Goal: Find contact information: Find contact information

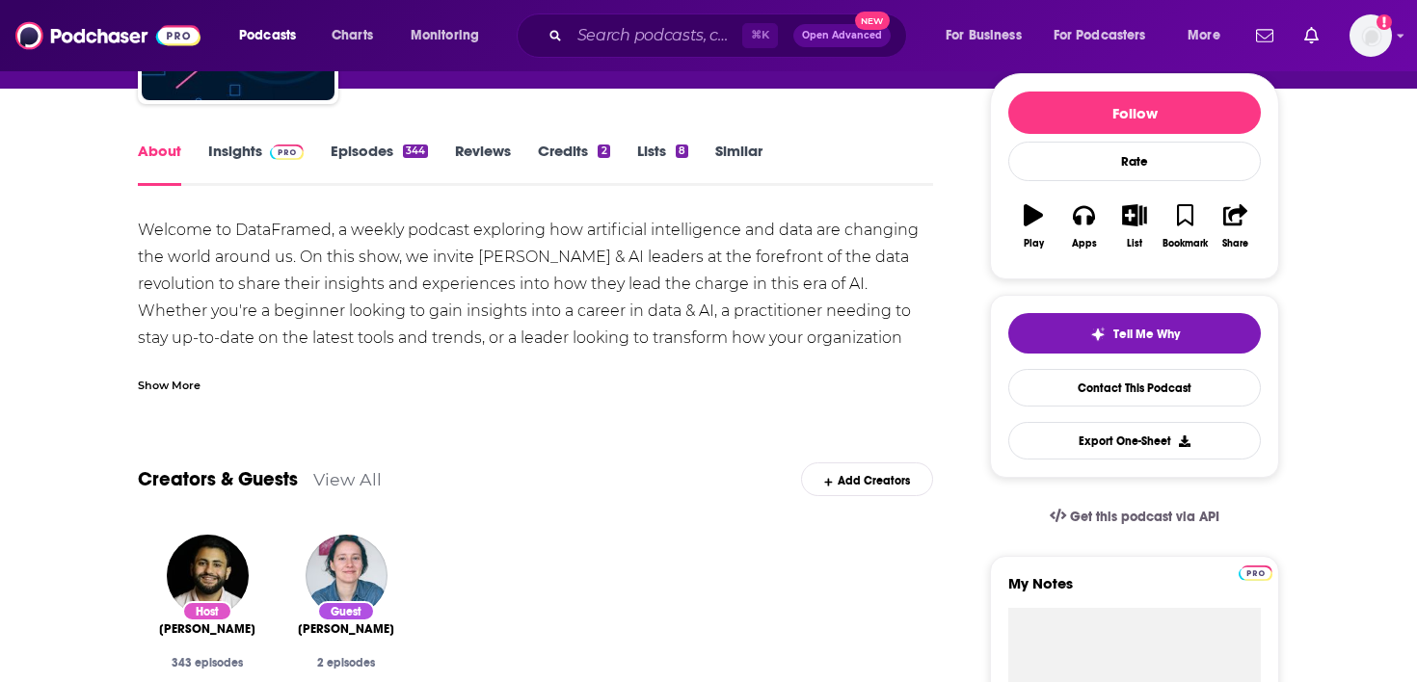
scroll to position [89, 0]
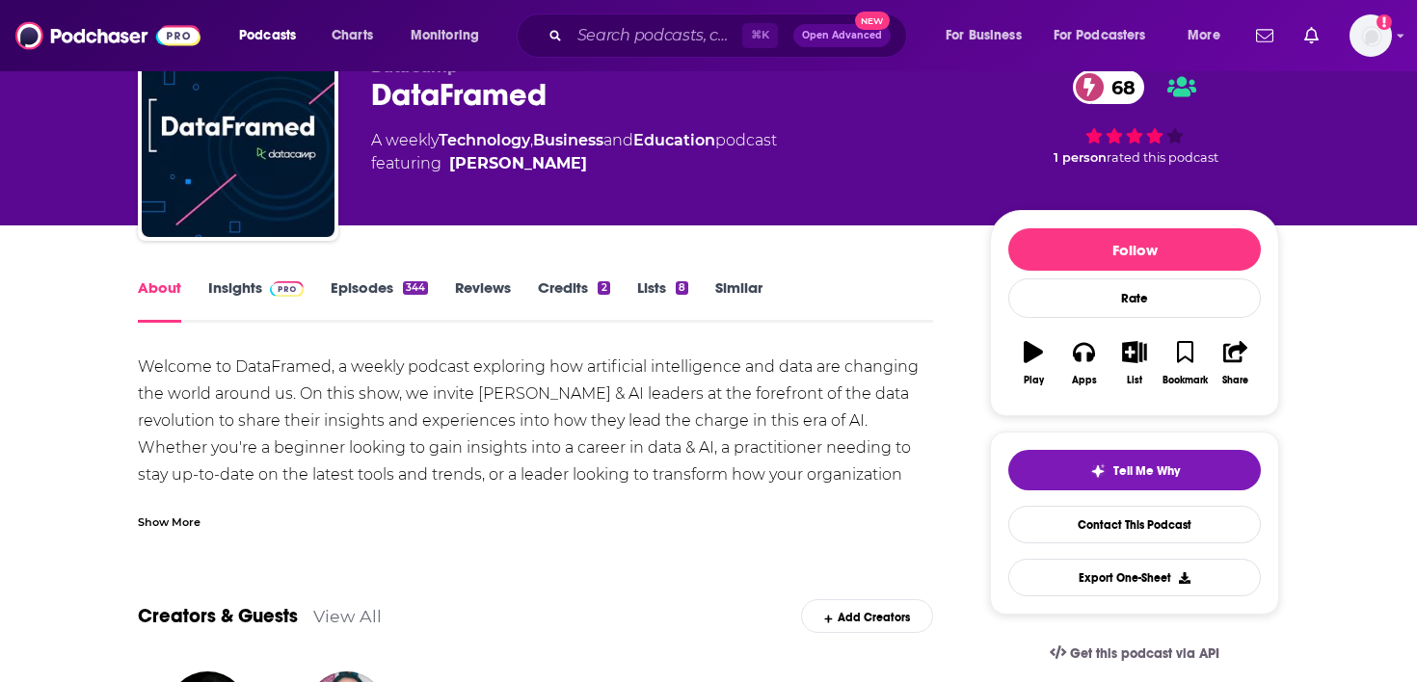
click at [263, 300] on link "Insights" at bounding box center [255, 301] width 95 height 44
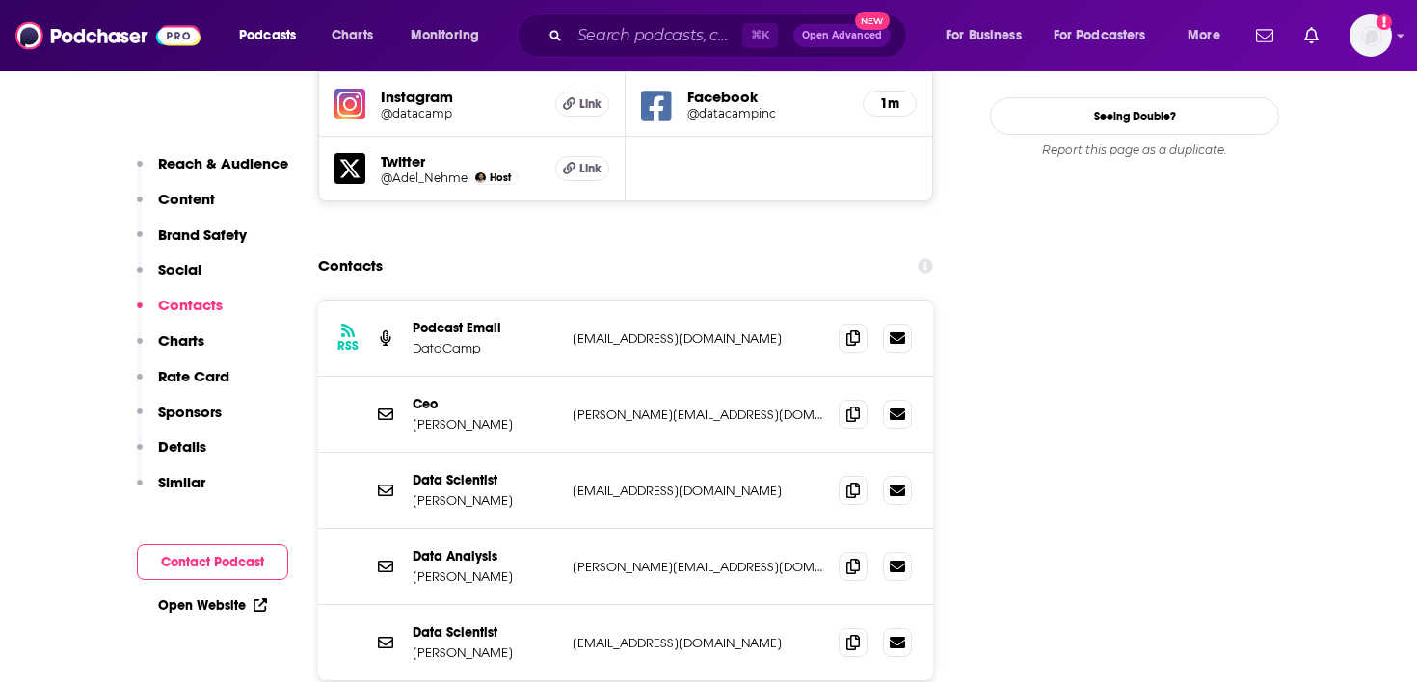
scroll to position [2313, 0]
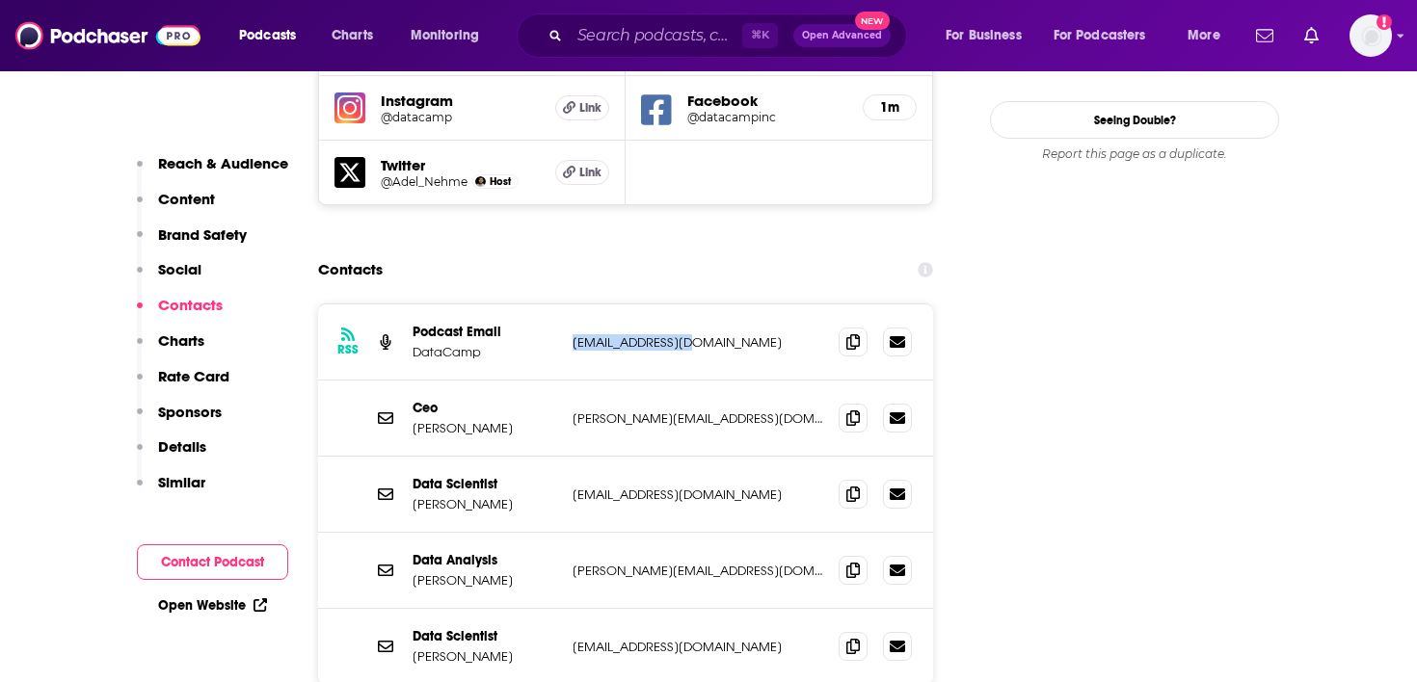
drag, startPoint x: 711, startPoint y: 271, endPoint x: 571, endPoint y: 270, distance: 140.7
click at [571, 305] on div "RSS Podcast Email DataCamp [EMAIL_ADDRESS][DOMAIN_NAME] [EMAIL_ADDRESS][DOMAIN_…" at bounding box center [625, 343] width 615 height 76
copy p "[EMAIL_ADDRESS][DOMAIN_NAME]"
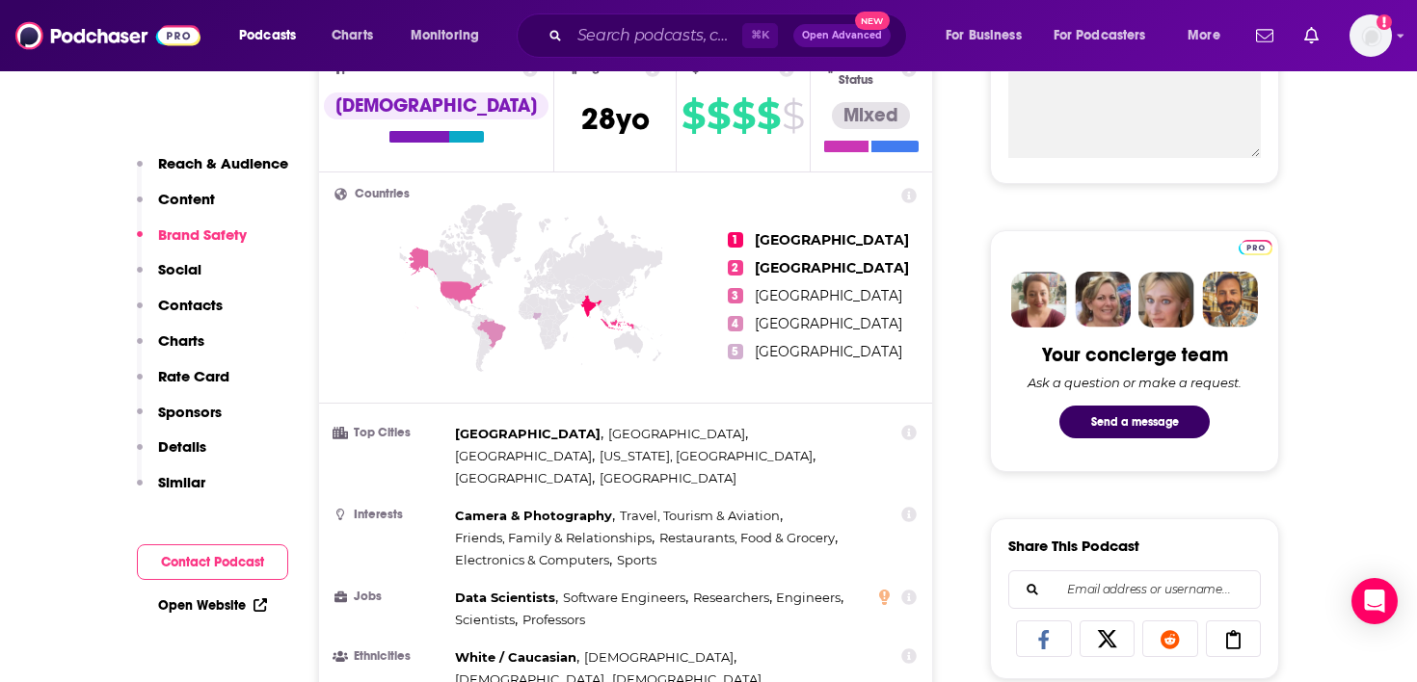
scroll to position [0, 0]
